Goal: Use online tool/utility: Use online tool/utility

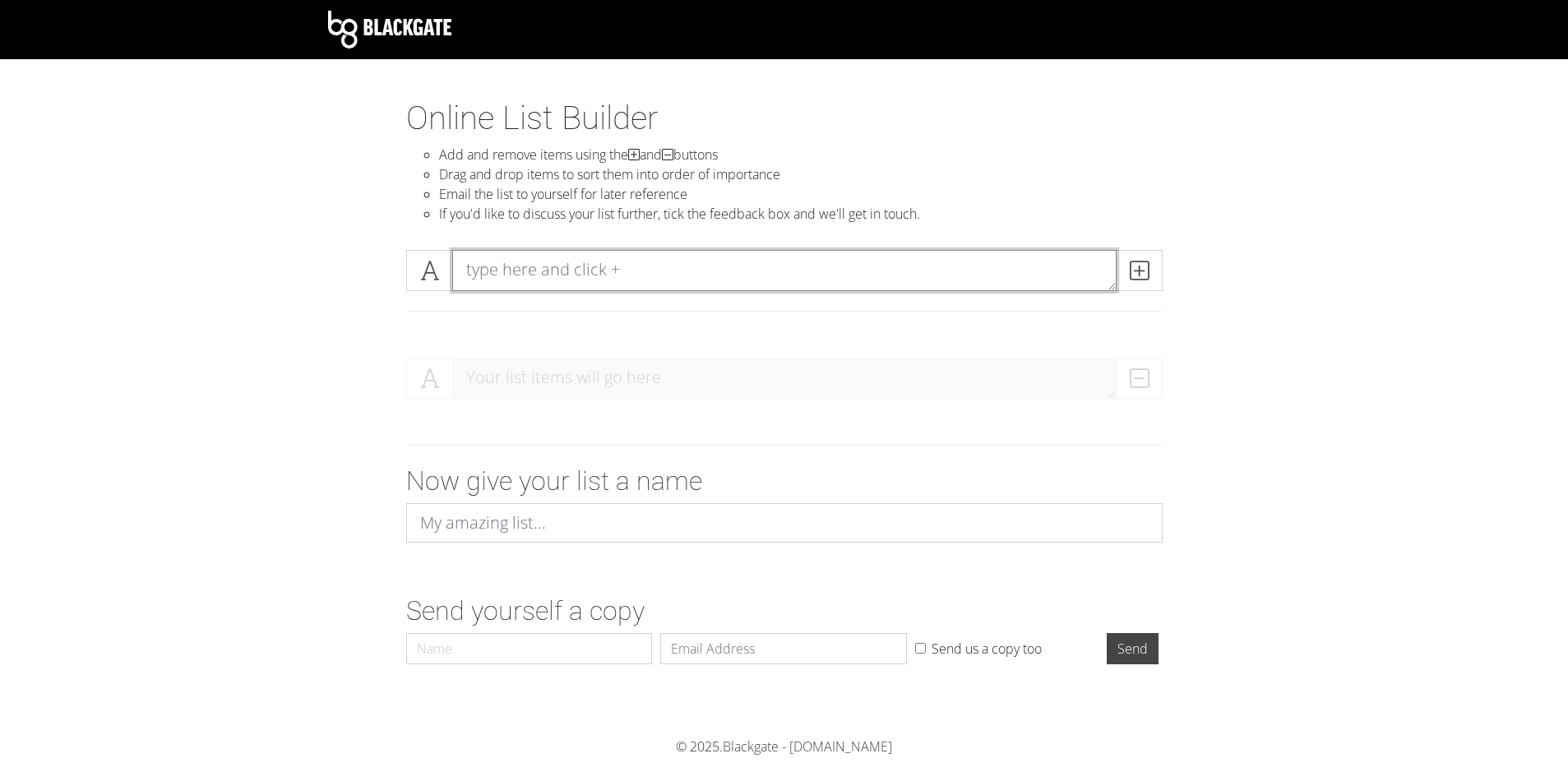
click at [1025, 274] on textarea at bounding box center [784, 270] width 664 height 41
type textarea "Catan"
click at [1145, 268] on icon at bounding box center [1139, 270] width 19 height 16
click at [491, 266] on textarea at bounding box center [784, 270] width 664 height 41
type textarea "Scythe"
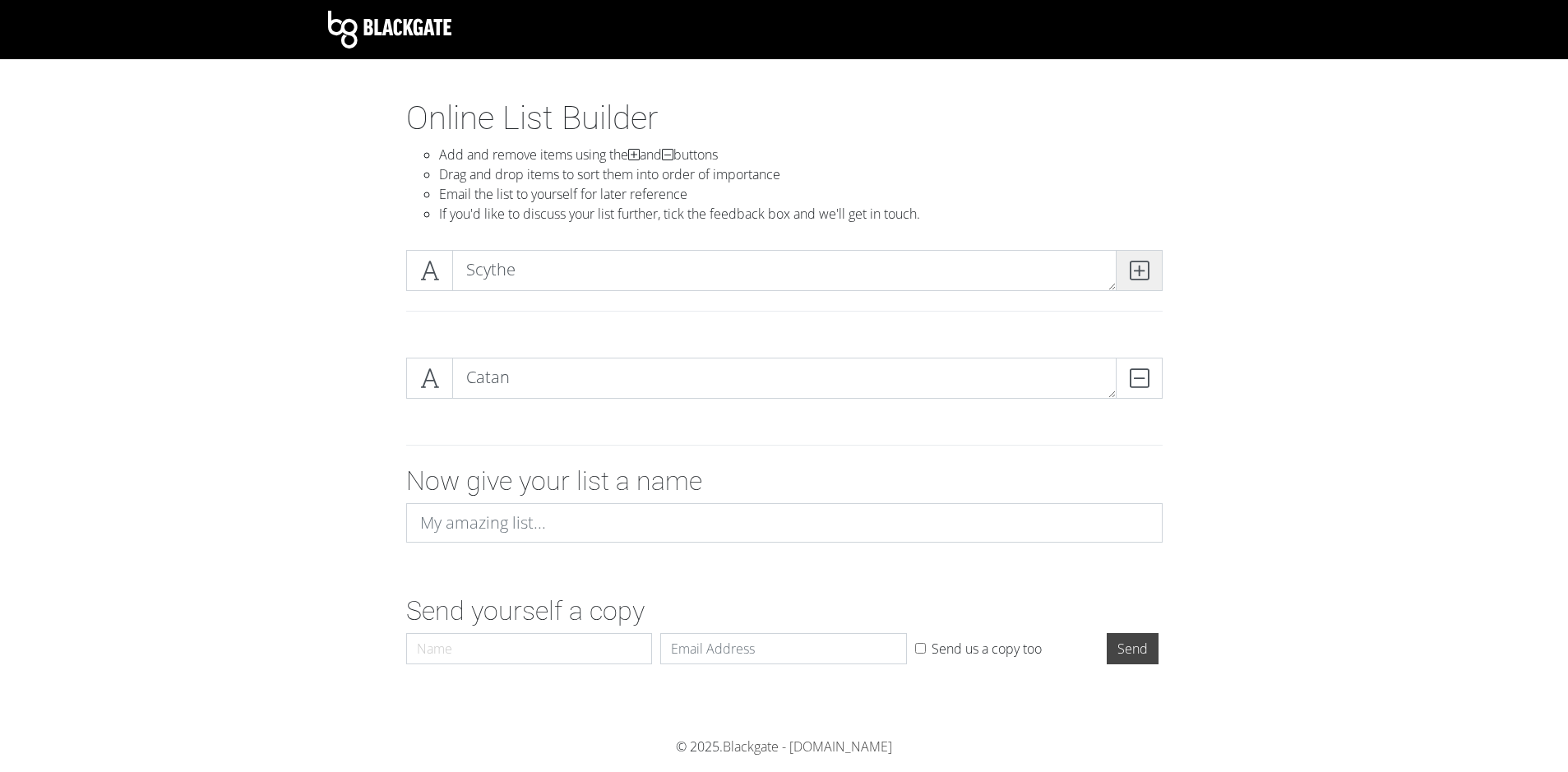
click at [1146, 279] on icon at bounding box center [1139, 270] width 19 height 16
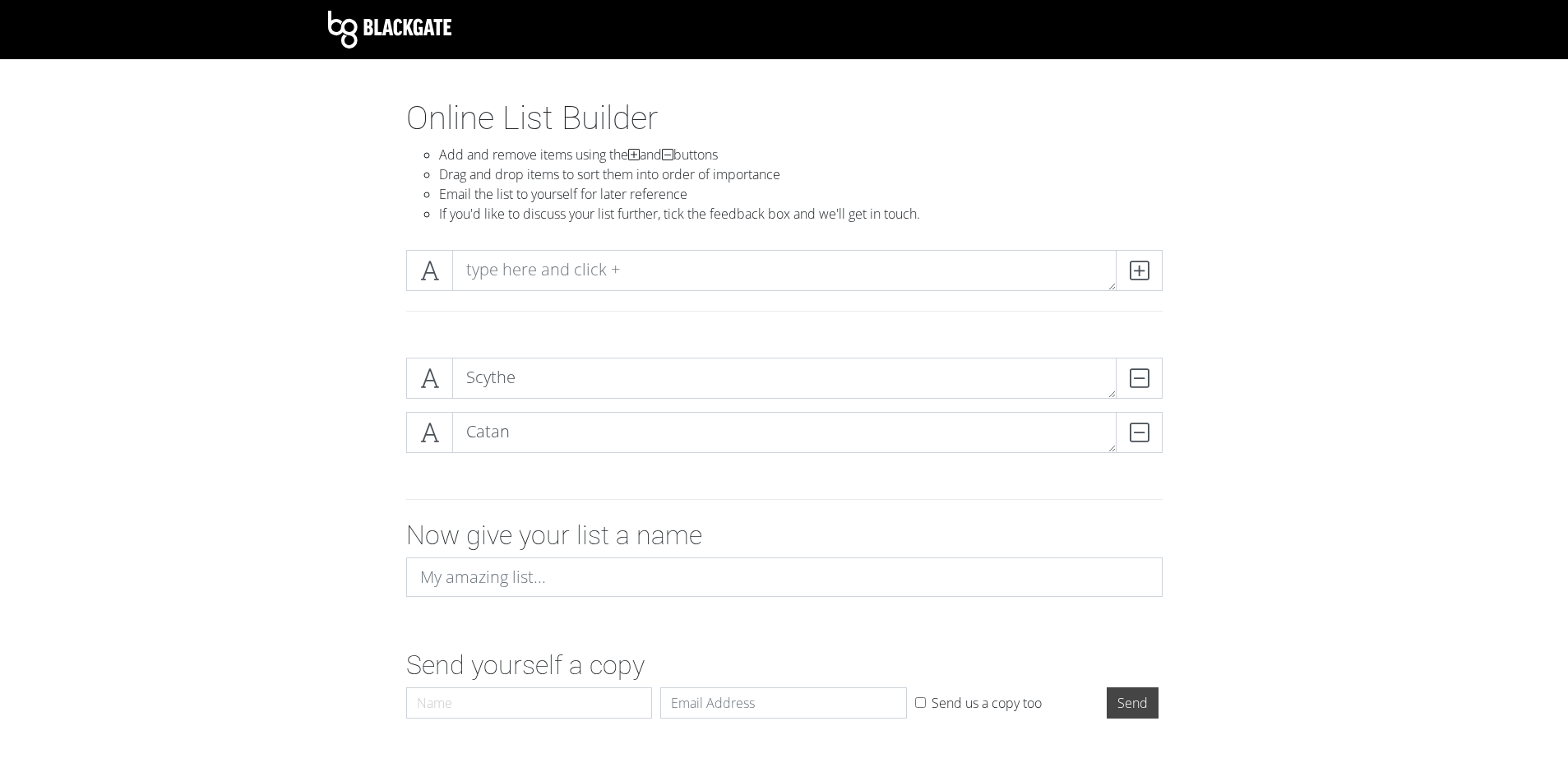
click at [355, 19] on img at bounding box center [389, 30] width 123 height 37
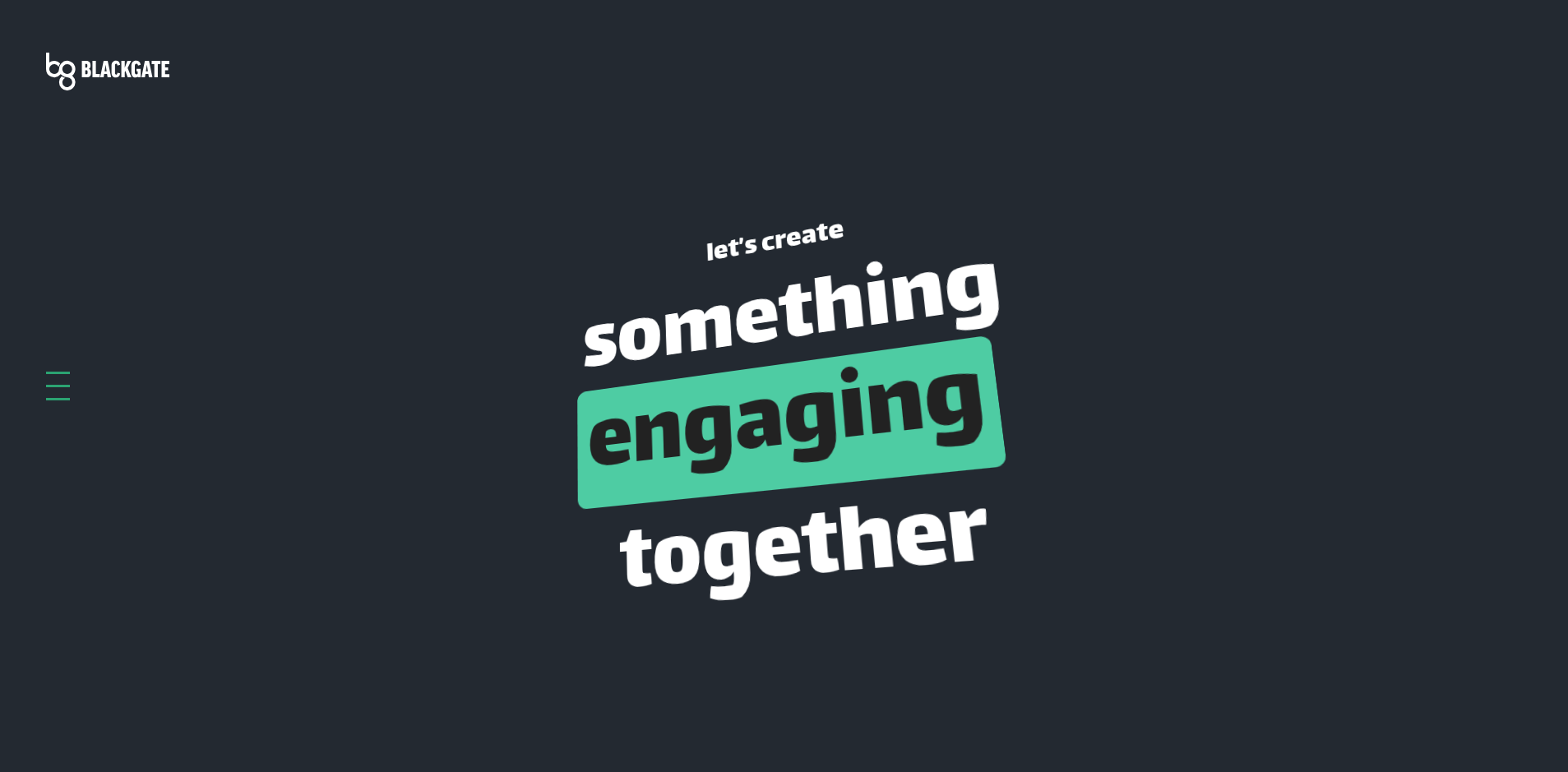
click at [76, 383] on div "let’s create something engaging together" at bounding box center [784, 411] width 1501 height 401
click at [70, 394] on div "let’s create something engaging together" at bounding box center [784, 411] width 1501 height 401
click at [67, 393] on div at bounding box center [58, 386] width 24 height 29
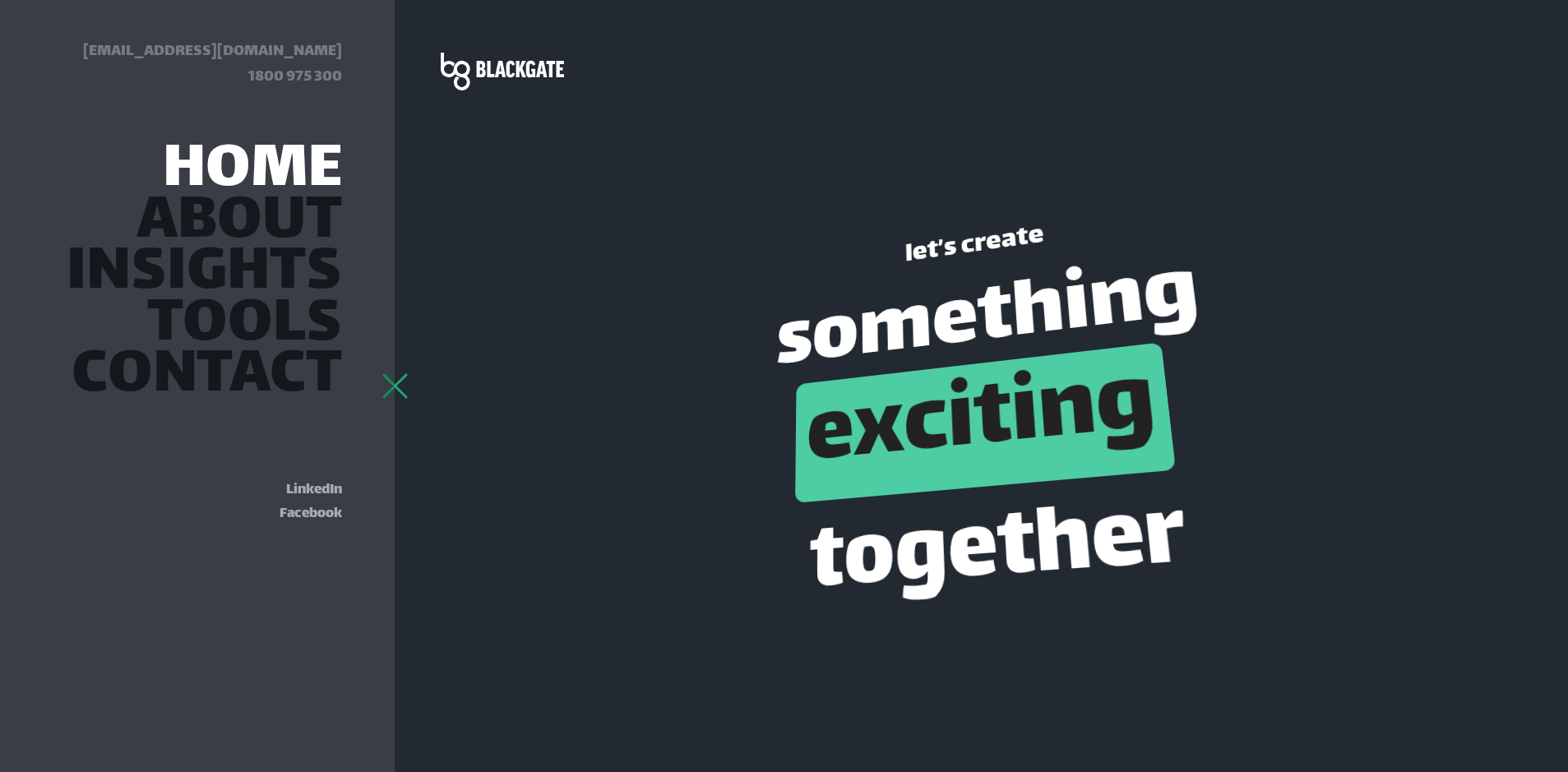
click at [227, 187] on link "Home" at bounding box center [252, 172] width 179 height 44
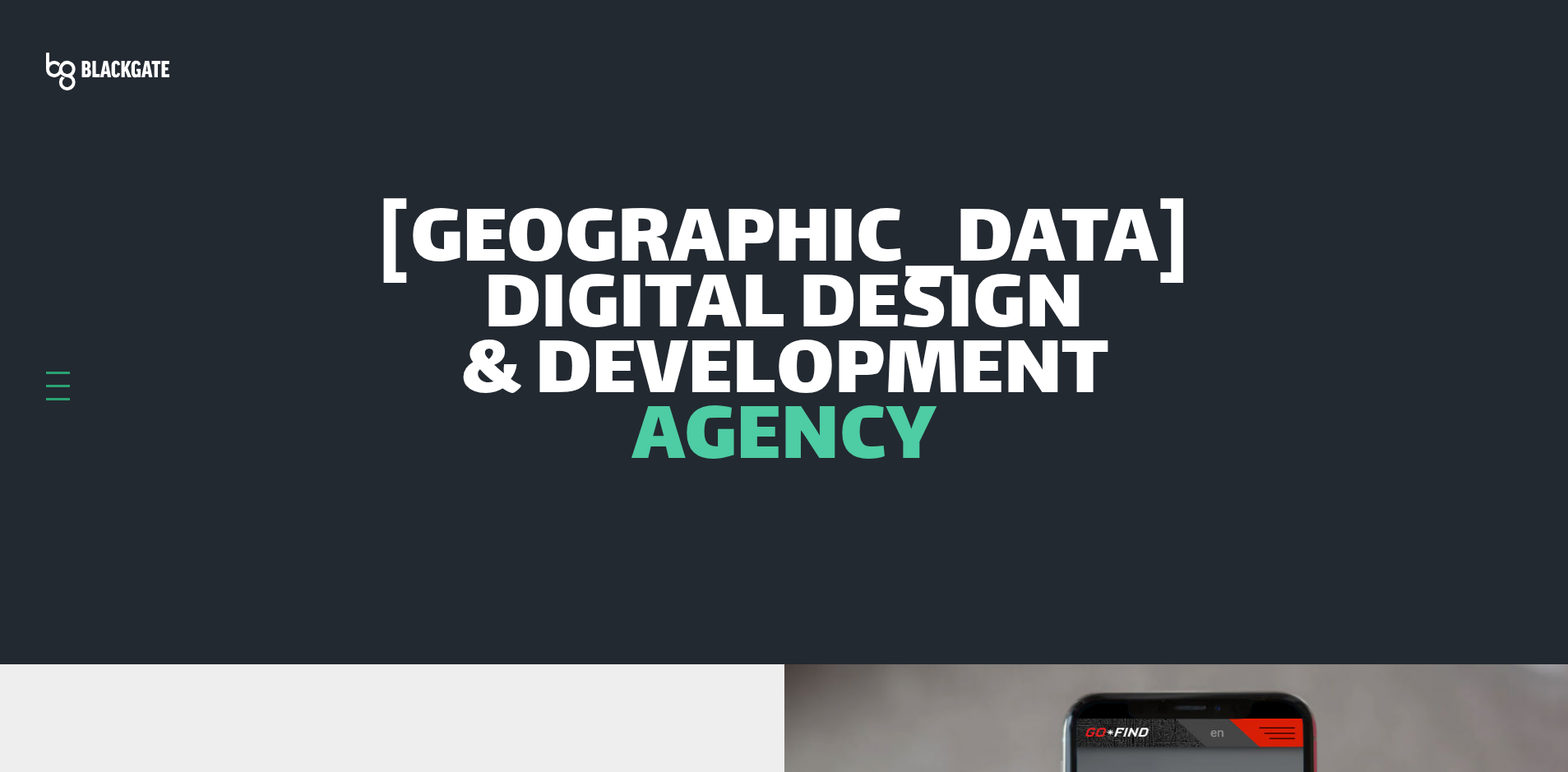
click at [59, 378] on div at bounding box center [58, 386] width 24 height 29
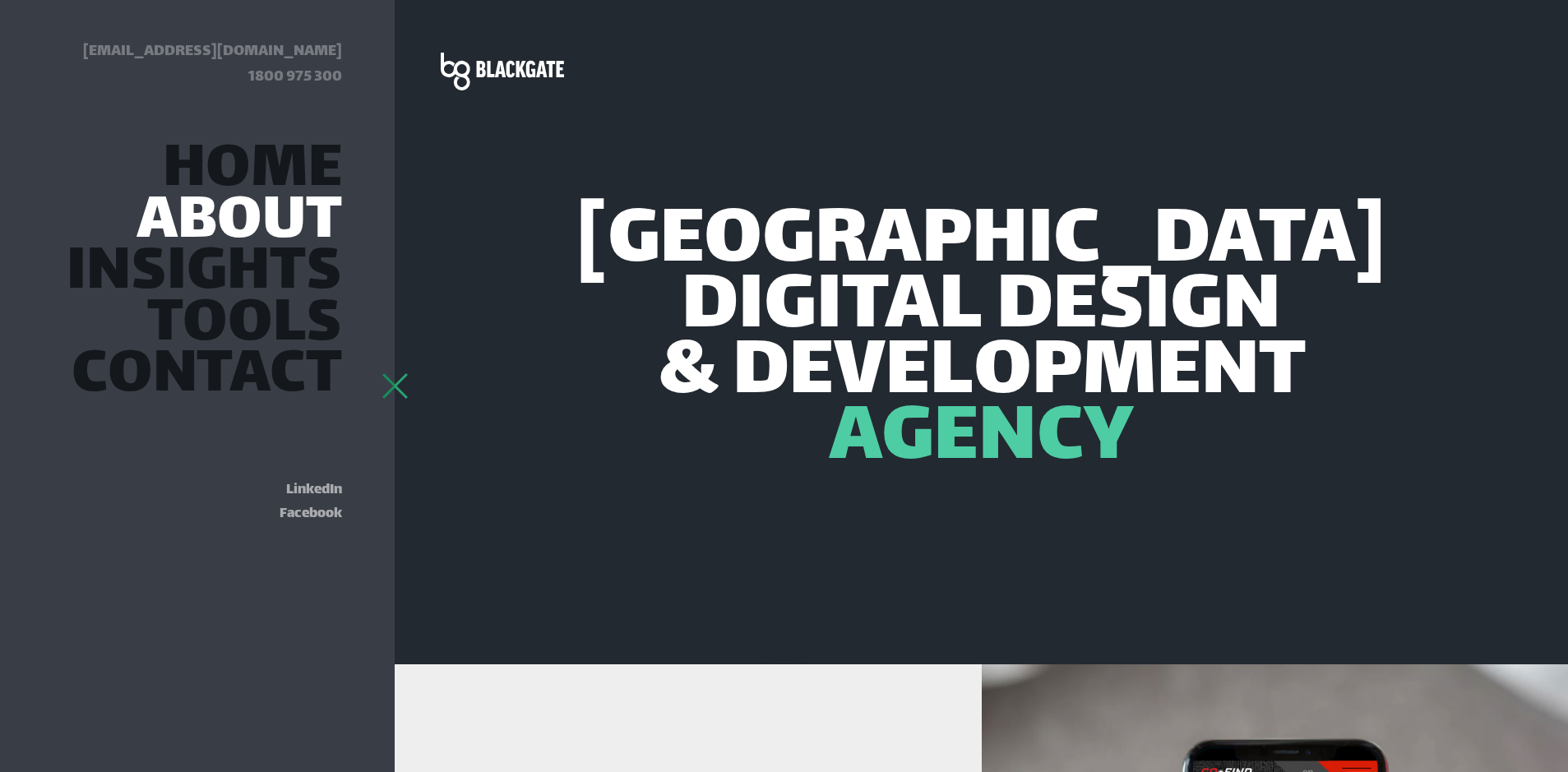
click at [305, 222] on link "About" at bounding box center [238, 223] width 205 height 44
